Goal: Check status: Check status

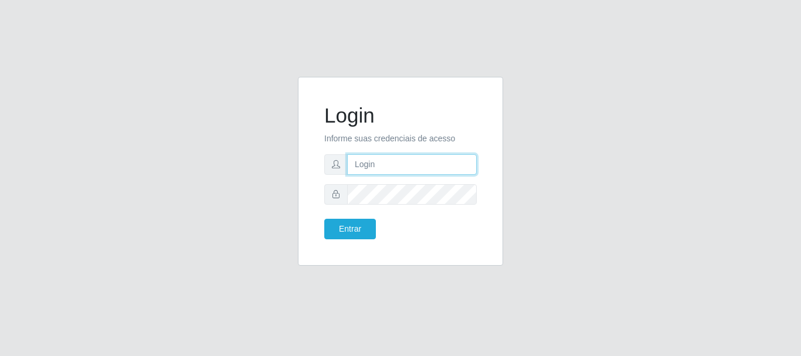
type input "caio@B1"
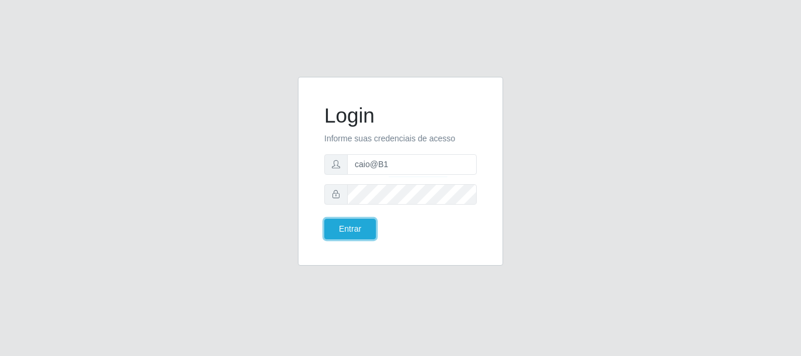
click at [337, 223] on button "Entrar" at bounding box center [350, 229] width 52 height 21
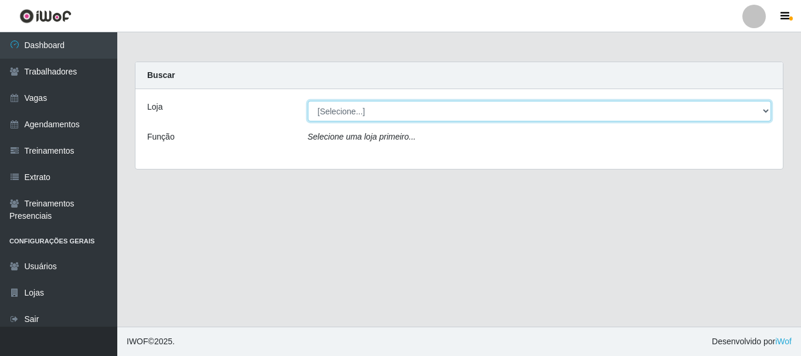
click at [402, 119] on select "[Selecione...] Bemais Supermercados - B1 [GEOGRAPHIC_DATA]" at bounding box center [540, 111] width 464 height 21
select select "403"
click at [308, 101] on select "[Selecione...] Bemais Supermercados - B1 [GEOGRAPHIC_DATA]" at bounding box center [540, 111] width 464 height 21
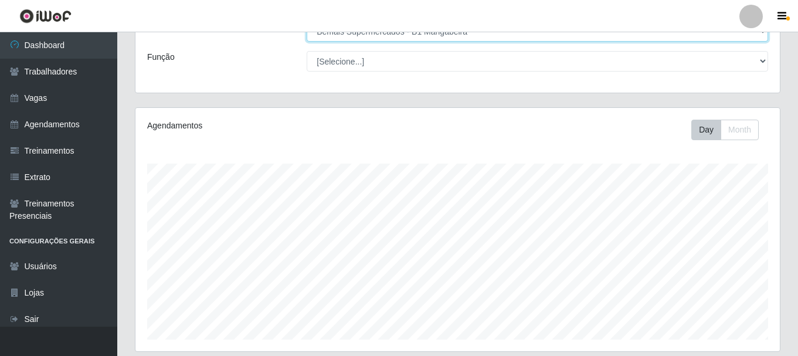
scroll to position [214, 0]
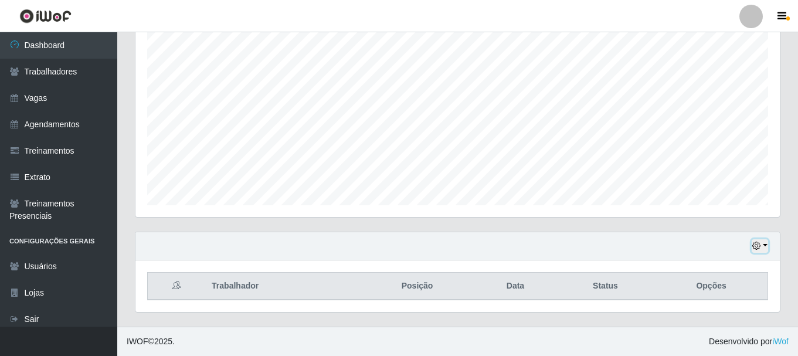
click at [758, 248] on icon "button" at bounding box center [757, 246] width 8 height 8
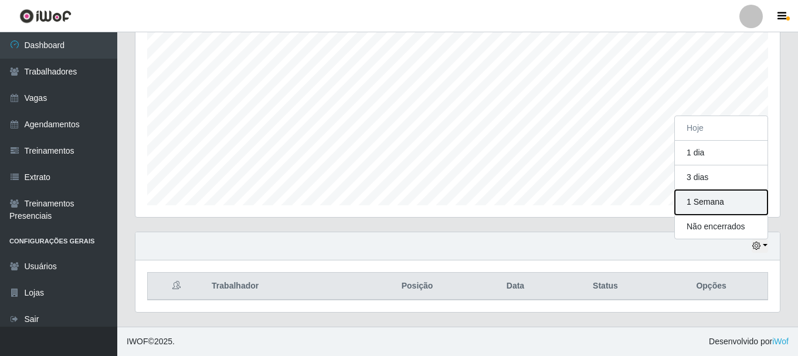
click at [699, 209] on button "1 Semana" at bounding box center [721, 202] width 93 height 25
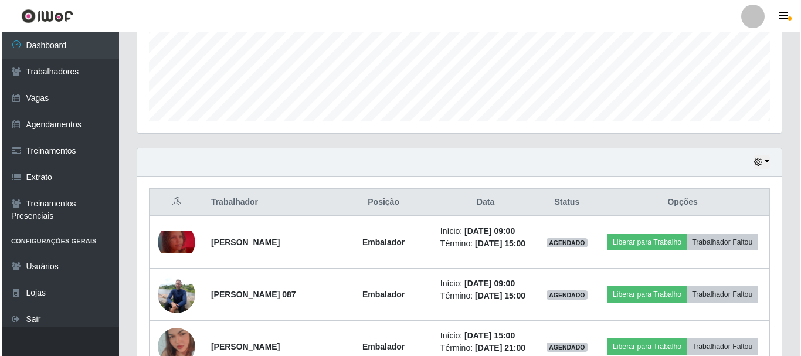
scroll to position [449, 0]
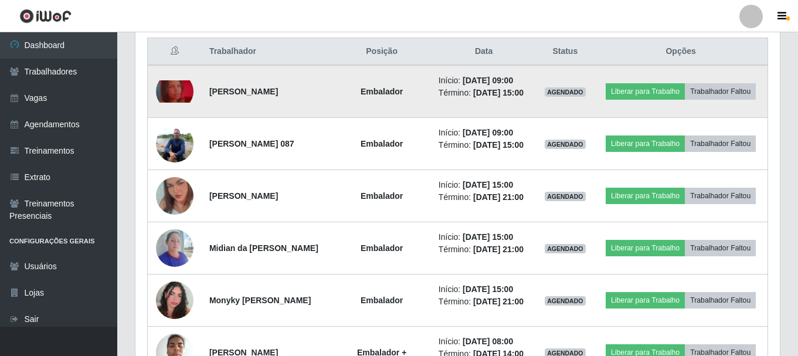
click at [165, 90] on img at bounding box center [175, 91] width 38 height 23
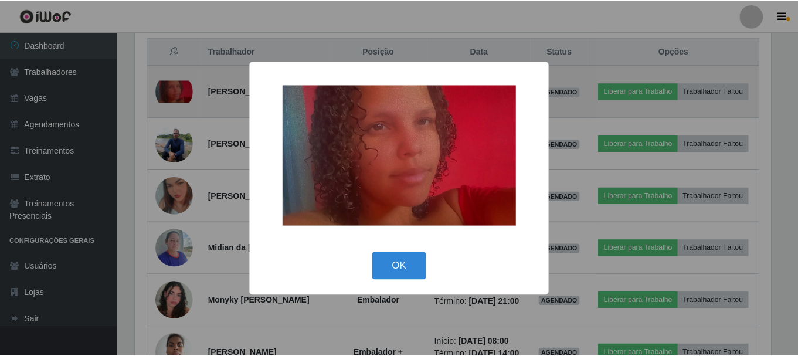
scroll to position [243, 639]
click at [165, 90] on div "× OK Cancel" at bounding box center [400, 178] width 801 height 356
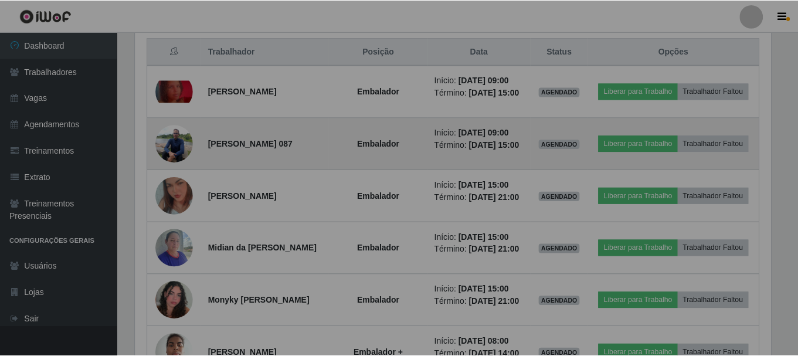
scroll to position [243, 645]
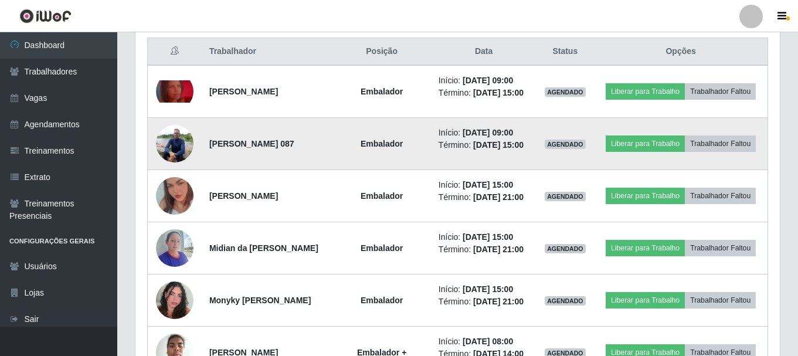
click at [167, 144] on img at bounding box center [175, 143] width 38 height 50
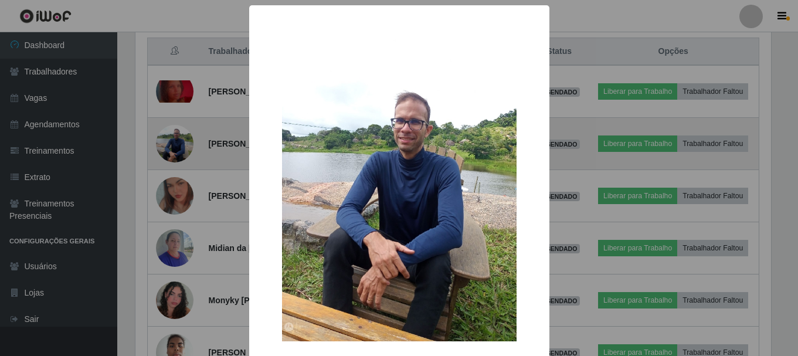
scroll to position [243, 639]
click at [167, 144] on div "× OK Cancel" at bounding box center [400, 178] width 801 height 356
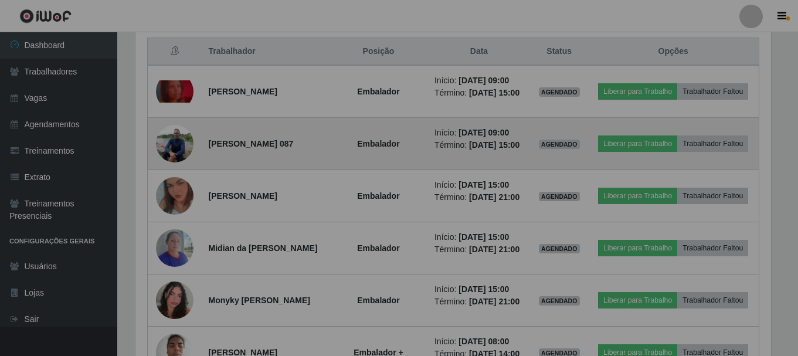
scroll to position [243, 645]
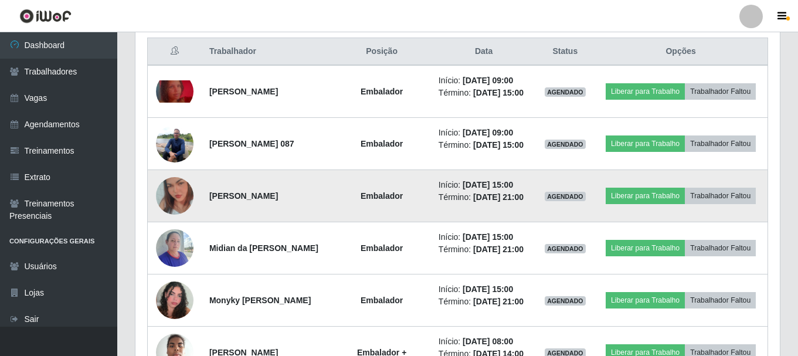
click at [172, 212] on img at bounding box center [175, 195] width 38 height 67
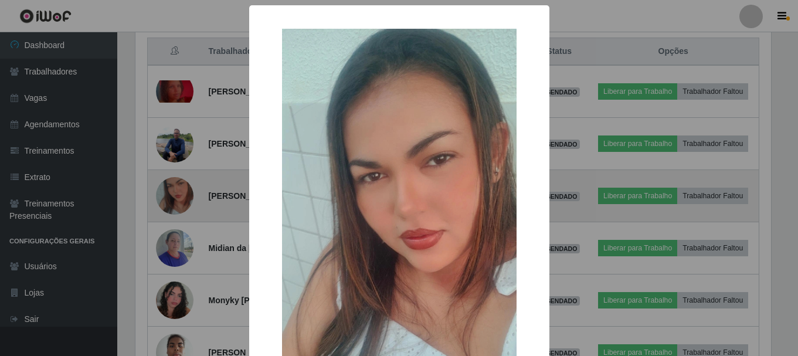
scroll to position [243, 639]
click at [172, 212] on div "× OK Cancel" at bounding box center [400, 178] width 801 height 356
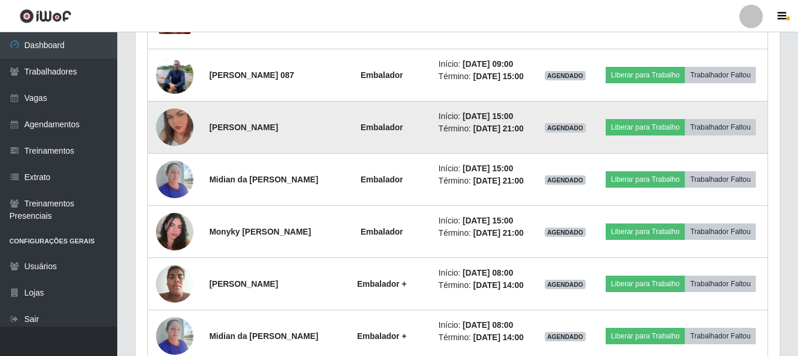
scroll to position [566, 0]
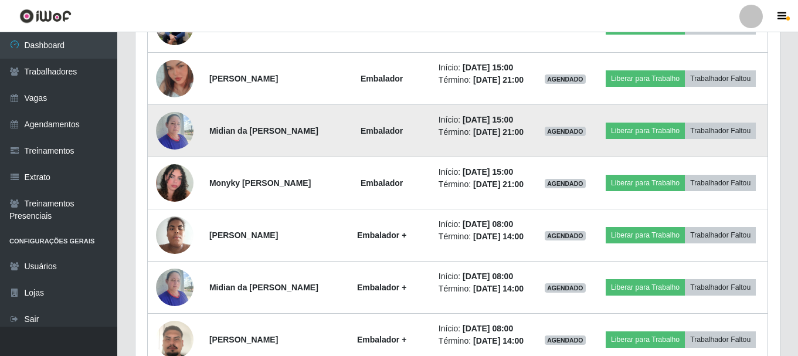
click at [184, 155] on img at bounding box center [175, 131] width 38 height 50
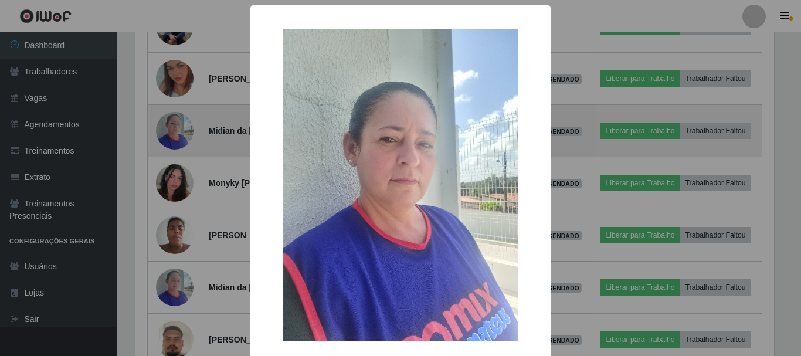
click at [184, 167] on div "× OK Cancel" at bounding box center [400, 178] width 801 height 356
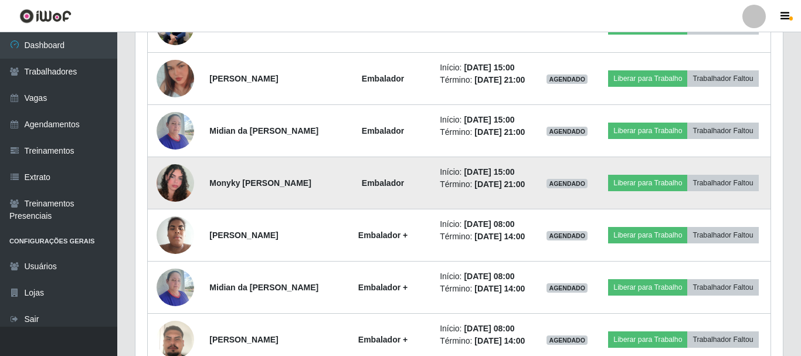
scroll to position [243, 645]
click at [165, 216] on img at bounding box center [175, 183] width 38 height 67
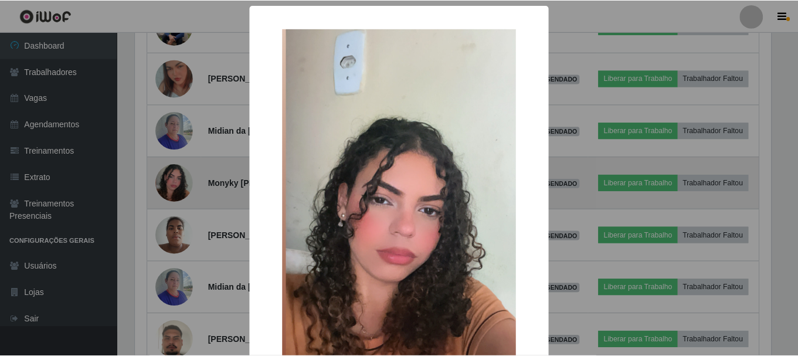
scroll to position [243, 639]
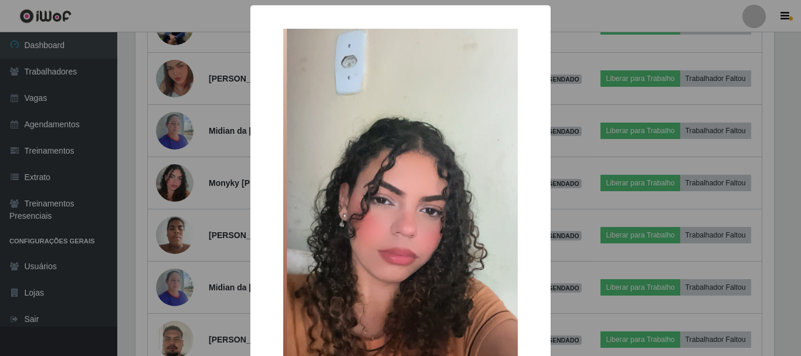
click at [166, 236] on div "× OK Cancel" at bounding box center [400, 178] width 801 height 356
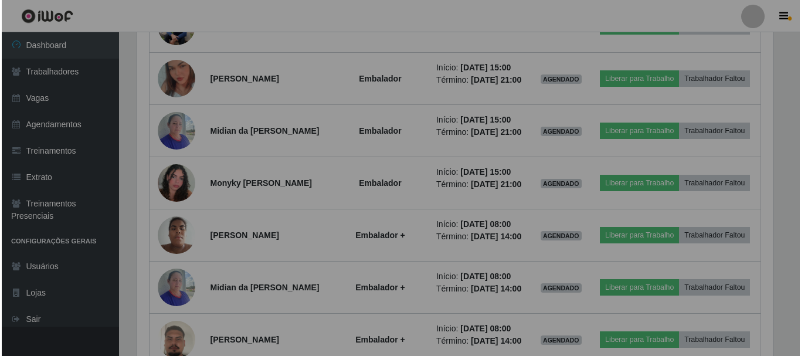
scroll to position [243, 645]
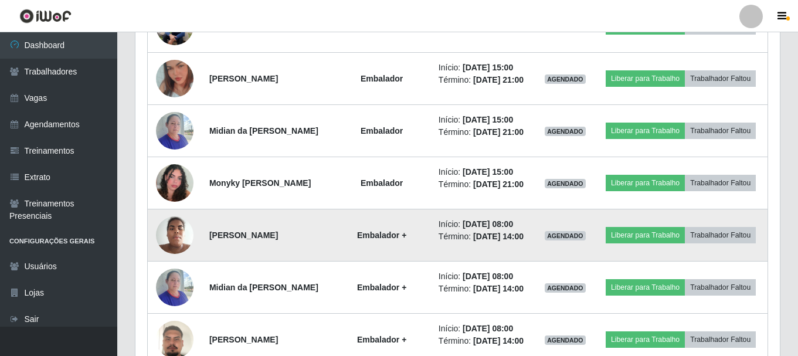
click at [184, 260] on img at bounding box center [175, 235] width 38 height 50
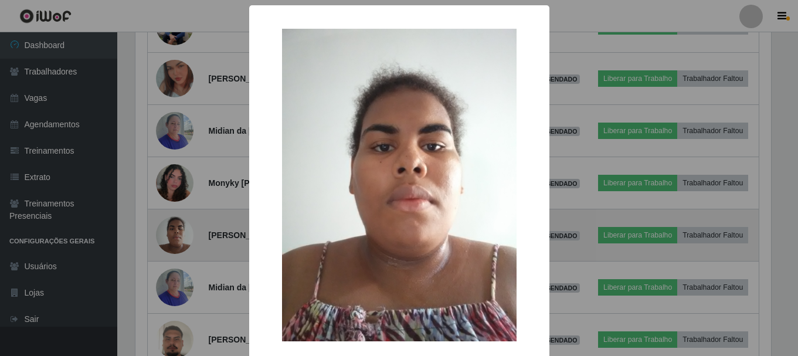
scroll to position [243, 639]
click at [184, 283] on div "× OK Cancel" at bounding box center [400, 178] width 801 height 356
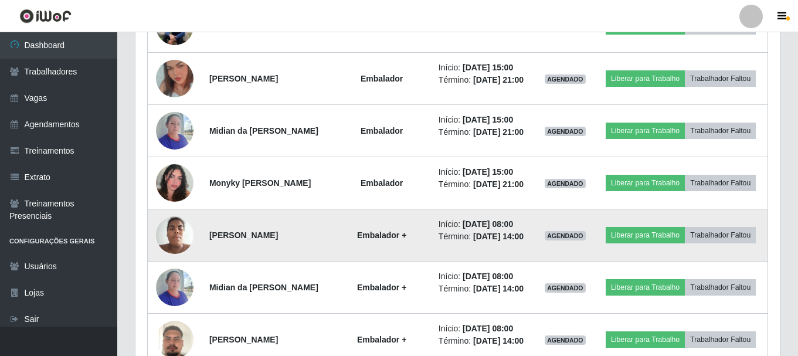
scroll to position [0, 0]
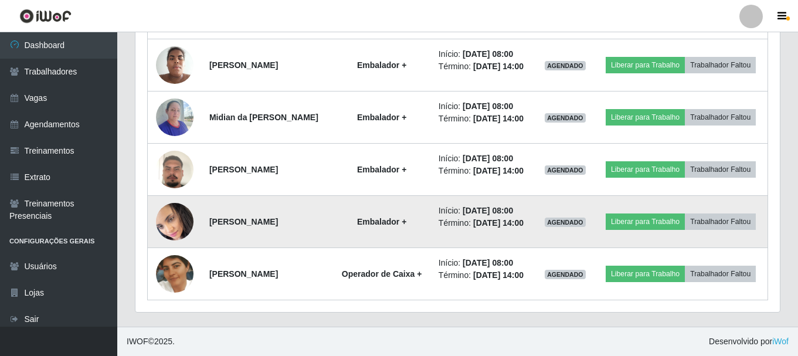
click at [171, 201] on img at bounding box center [175, 221] width 38 height 41
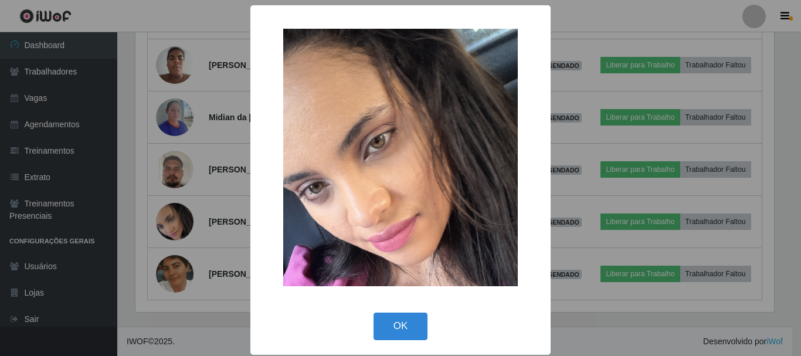
click at [158, 221] on div "× OK Cancel" at bounding box center [400, 178] width 801 height 356
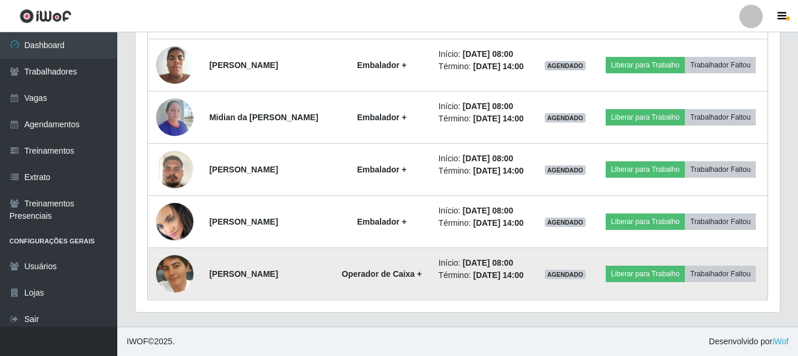
click at [175, 280] on img at bounding box center [175, 273] width 38 height 67
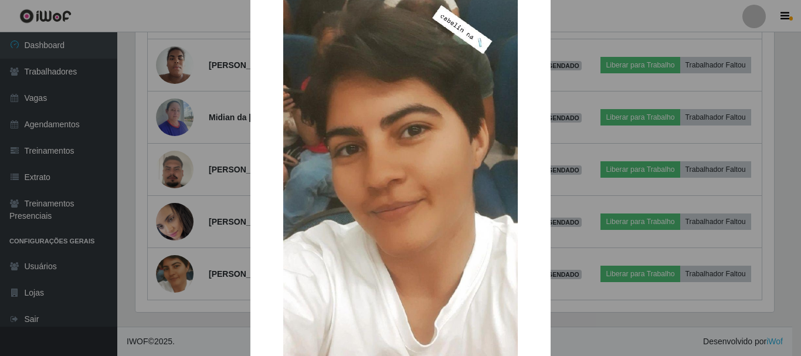
click at [174, 268] on div "× OK Cancel" at bounding box center [400, 178] width 801 height 356
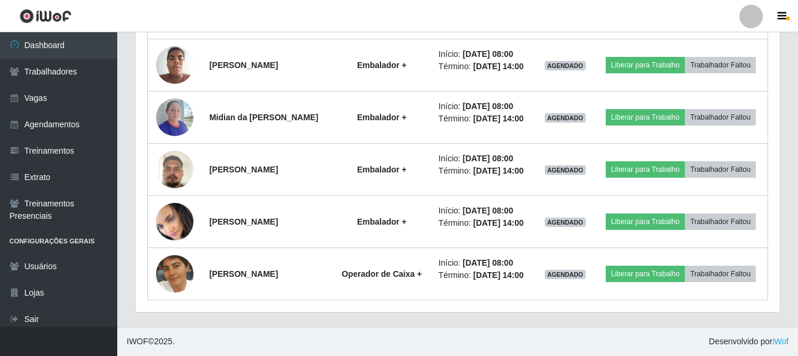
click at [174, 268] on img at bounding box center [175, 273] width 38 height 67
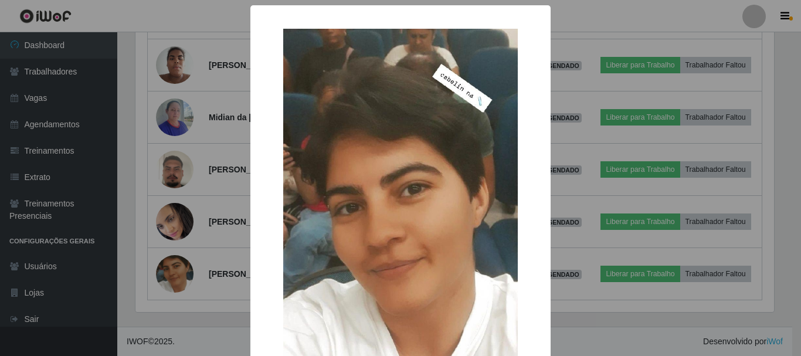
click at [174, 268] on div "× OK Cancel" at bounding box center [400, 178] width 801 height 356
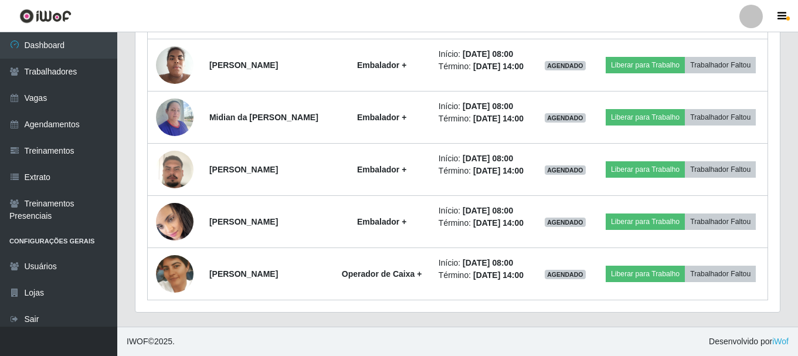
click at [174, 268] on img at bounding box center [175, 273] width 38 height 67
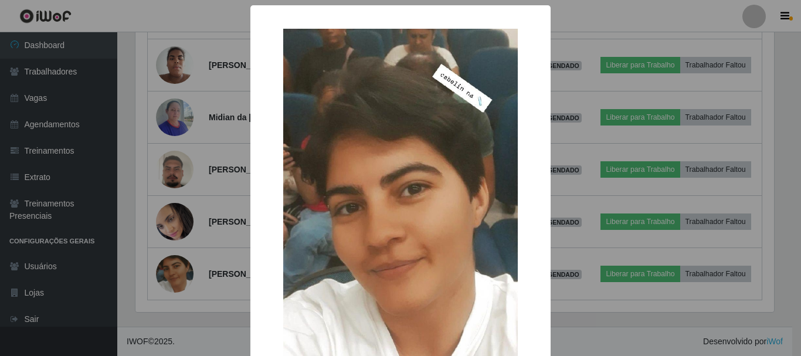
click at [174, 268] on div "× OK Cancel" at bounding box center [400, 178] width 801 height 356
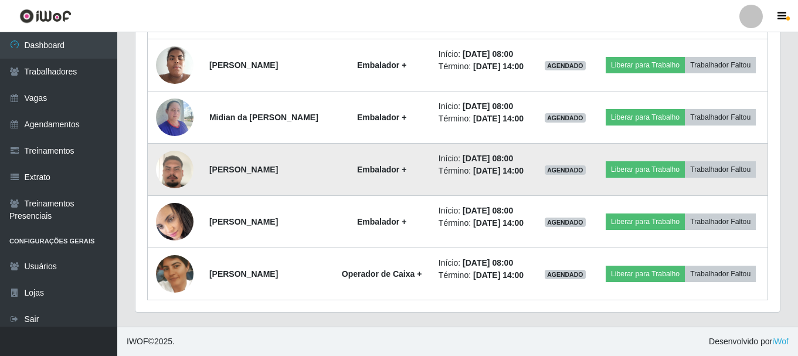
click at [184, 144] on img at bounding box center [175, 169] width 38 height 67
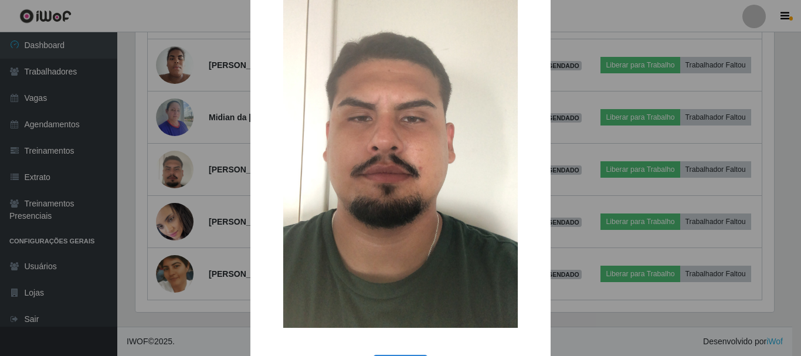
click at [182, 139] on div "× OK Cancel" at bounding box center [400, 178] width 801 height 356
